Goal: Task Accomplishment & Management: Use online tool/utility

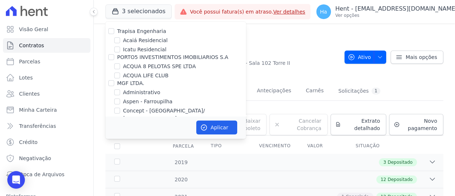
scroll to position [937, 0]
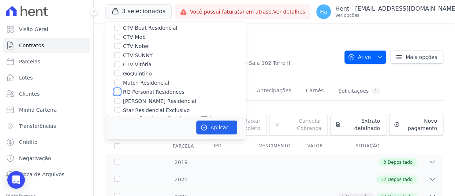
click at [118, 89] on input "RG Personal Residences" at bounding box center [117, 92] width 6 height 6
checkbox input "true"
click at [212, 128] on button "Aplicar" at bounding box center [216, 127] width 41 height 14
click at [395, 11] on p "Hent - [EMAIL_ADDRESS][DOMAIN_NAME]" at bounding box center [396, 8] width 122 height 7
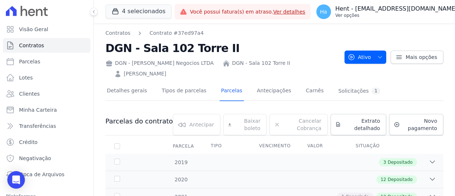
click at [395, 8] on p "Hent - [EMAIL_ADDRESS][DOMAIN_NAME]" at bounding box center [396, 8] width 122 height 7
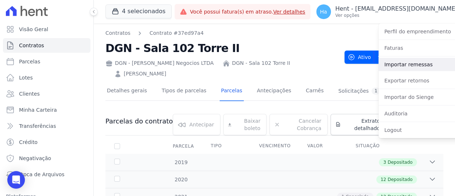
click at [385, 64] on link "Importar remessas" at bounding box center [426, 64] width 94 height 13
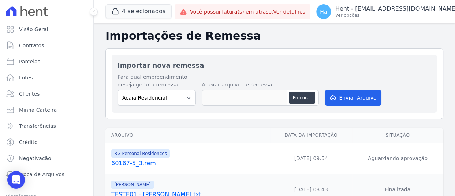
click at [144, 167] on link "60167-5_3.rem" at bounding box center [189, 163] width 156 height 9
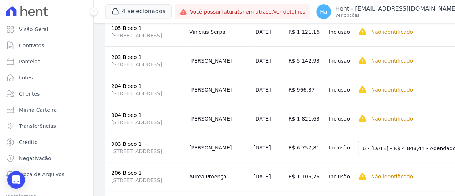
scroll to position [61, 0]
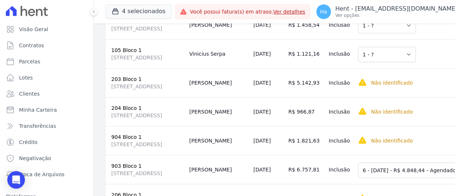
scroll to position [178, 0]
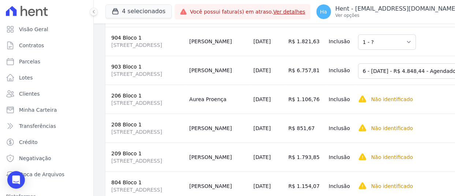
scroll to position [280, 0]
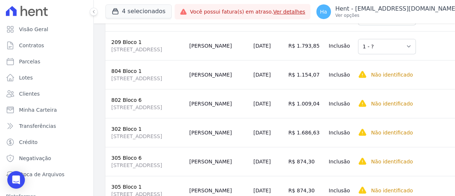
scroll to position [404, 0]
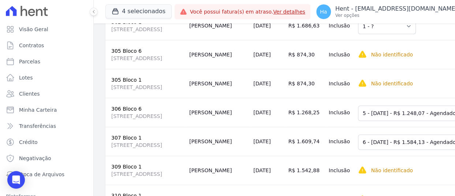
scroll to position [507, 0]
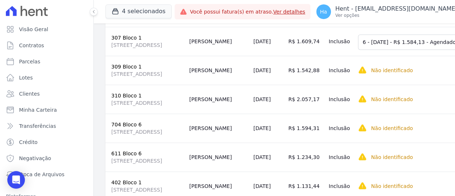
scroll to position [595, 0]
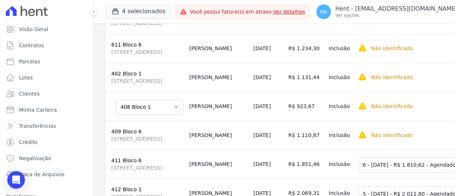
scroll to position [715, 0]
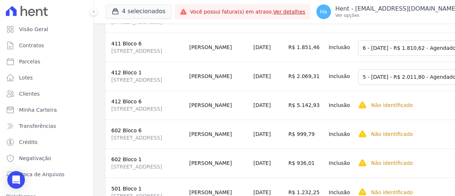
scroll to position [818, 0]
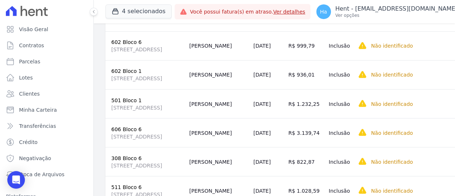
scroll to position [920, 0]
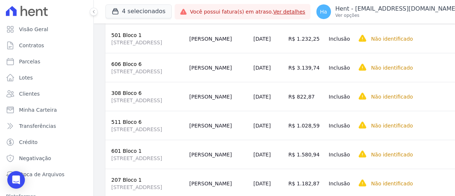
scroll to position [979, 0]
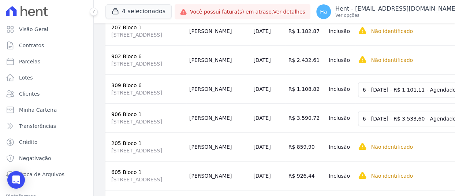
scroll to position [1125, 0]
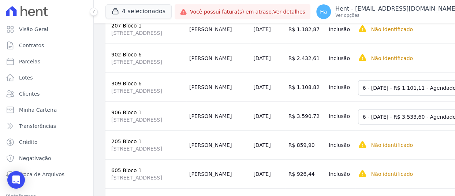
drag, startPoint x: 443, startPoint y: 63, endPoint x: 442, endPoint y: 73, distance: 10.0
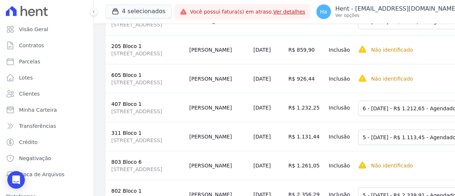
scroll to position [1227, 0]
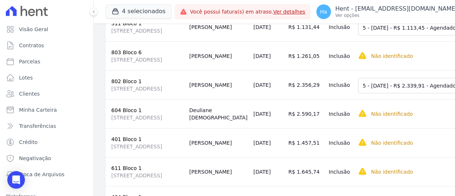
scroll to position [1330, 0]
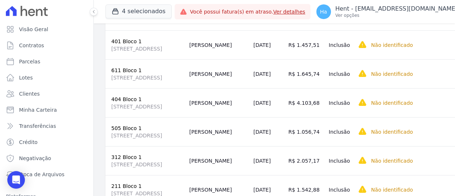
scroll to position [1432, 0]
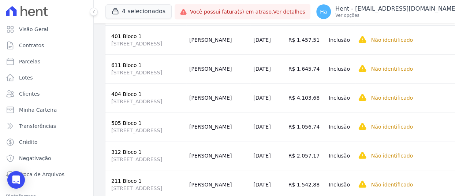
drag, startPoint x: 443, startPoint y: 135, endPoint x: 446, endPoint y: 129, distance: 5.9
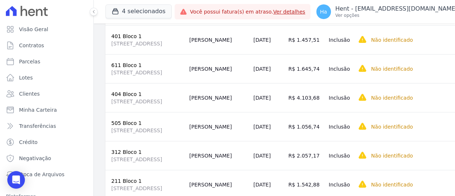
scroll to position [1578, 0]
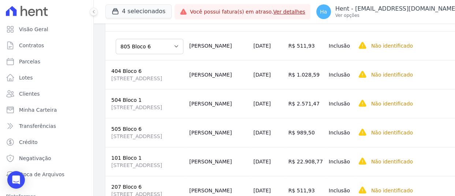
scroll to position [1668, 0]
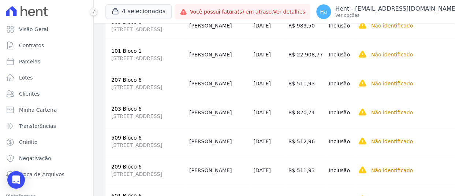
scroll to position [1774, 0]
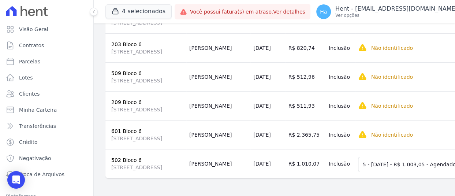
scroll to position [1965, 0]
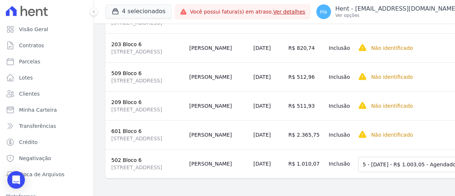
drag, startPoint x: 443, startPoint y: 47, endPoint x: 438, endPoint y: 63, distance: 16.8
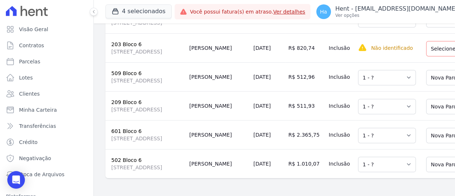
scroll to position [2092, 0]
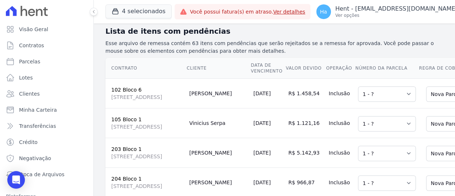
scroll to position [0, 0]
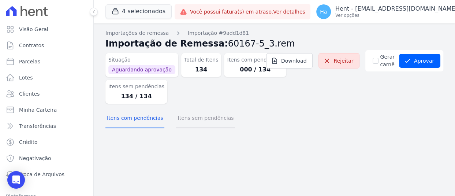
click at [202, 122] on button "Itens sem pendências" at bounding box center [205, 118] width 59 height 19
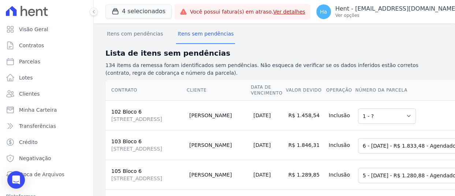
scroll to position [88, 0]
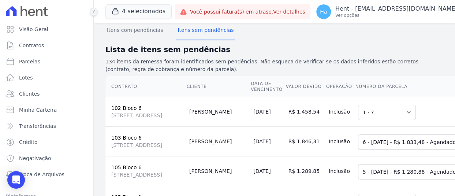
click at [97, 14] on button at bounding box center [94, 12] width 8 height 8
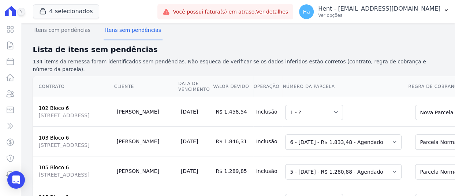
scroll to position [61, 0]
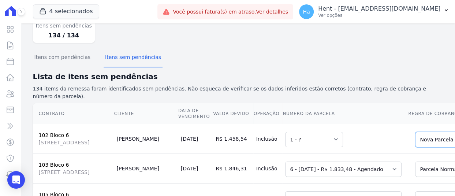
click at [315, 85] on p "134 items da remessa foram identificados sem pendências. Não esqueca de verific…" at bounding box center [238, 92] width 410 height 15
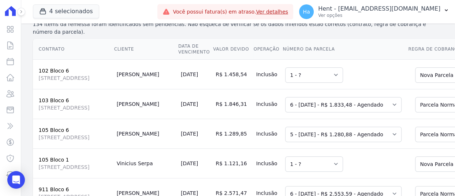
scroll to position [134, 0]
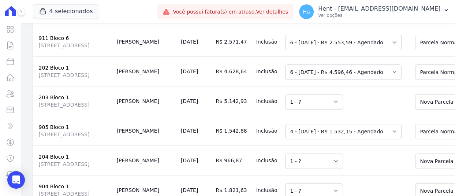
scroll to position [295, 0]
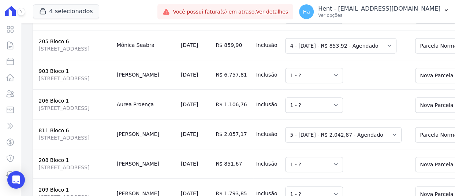
scroll to position [456, 0]
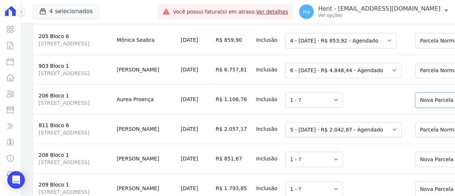
click at [333, 114] on td "Selecione uma 1 - ?" at bounding box center [345, 99] width 126 height 30
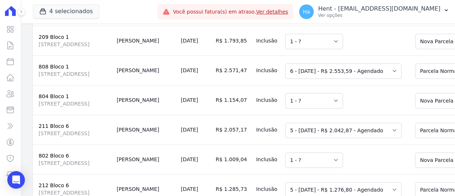
scroll to position [614, 0]
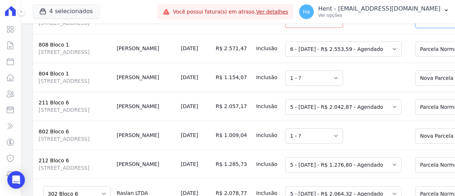
click at [335, 92] on td "Selecione uma 1 - ?" at bounding box center [345, 77] width 126 height 29
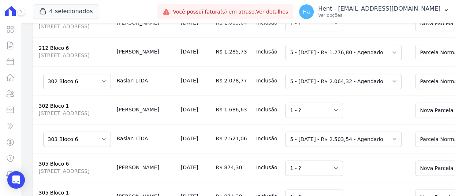
scroll to position [746, 0]
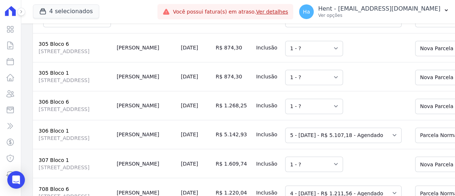
scroll to position [848, 0]
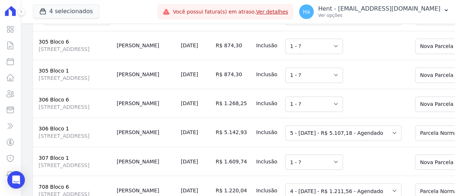
click at [339, 60] on td "Selecione uma 1 - ?" at bounding box center [345, 45] width 126 height 29
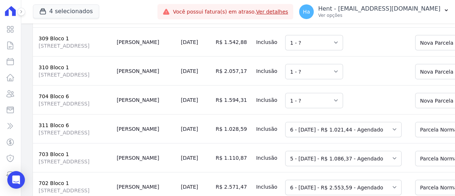
scroll to position [1080, 0]
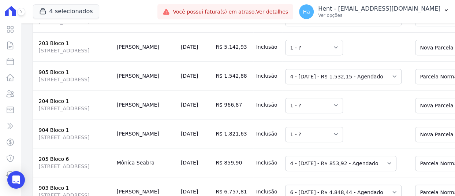
scroll to position [0, 0]
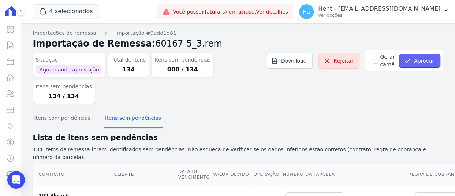
click at [424, 56] on button "Aprovar" at bounding box center [419, 61] width 41 height 14
click at [415, 59] on button "Aprovar" at bounding box center [419, 61] width 41 height 14
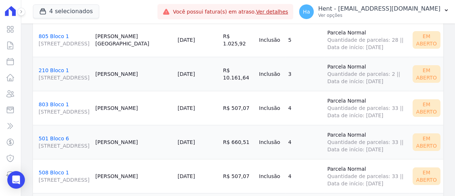
scroll to position [4273, 0]
